Goal: Task Accomplishment & Management: Use online tool/utility

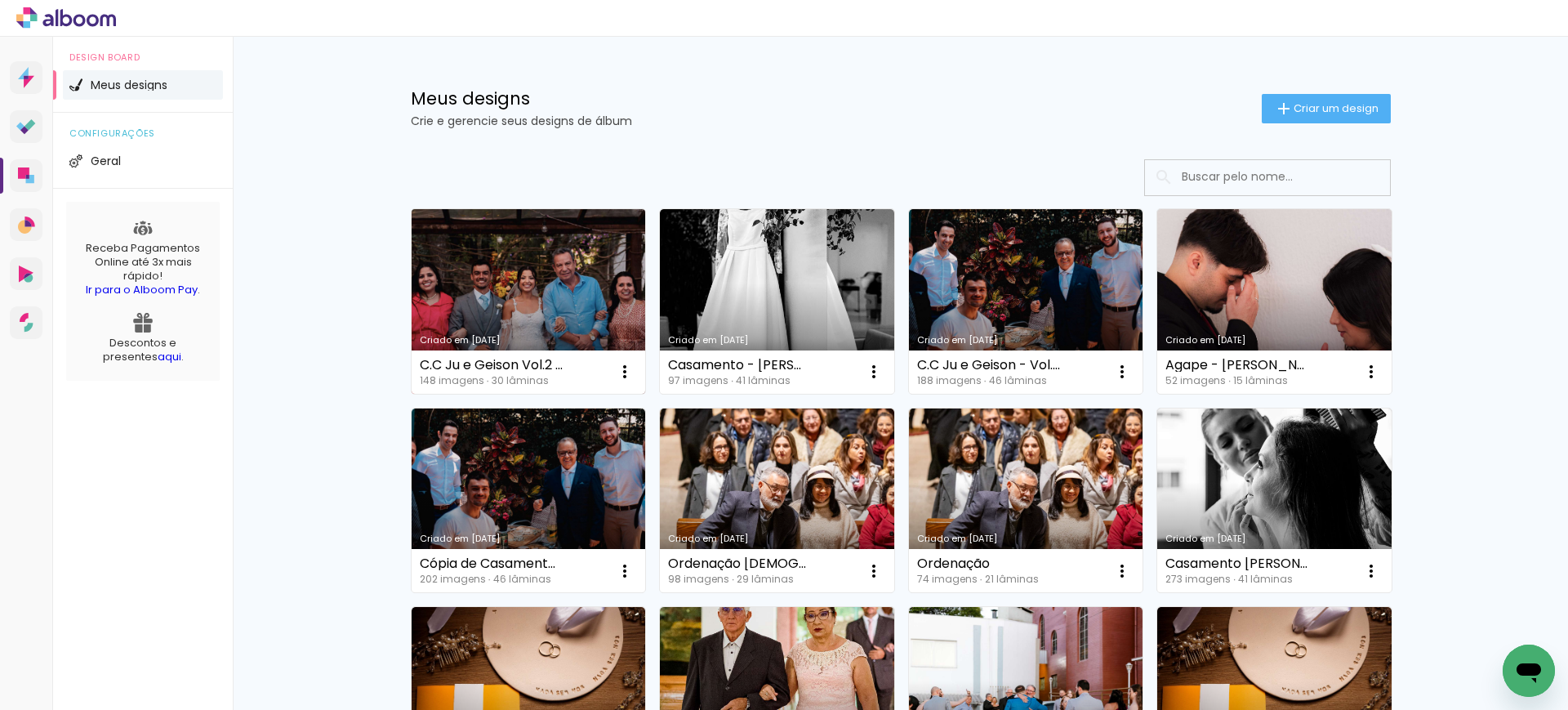
click at [465, 254] on link "Criado em [DATE]" at bounding box center [529, 301] width 235 height 185
